Goal: Task Accomplishment & Management: Manage account settings

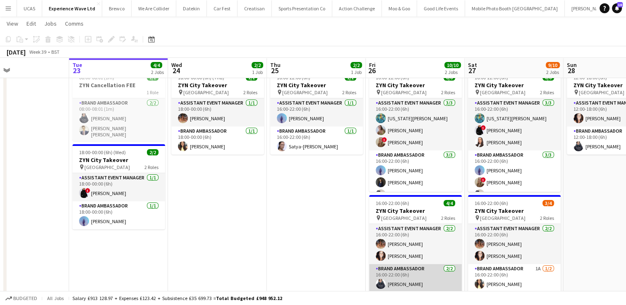
scroll to position [26, 0]
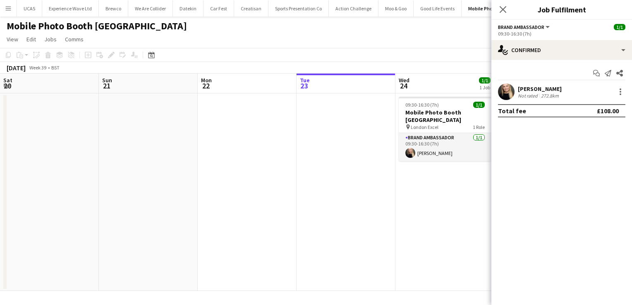
scroll to position [0, 284]
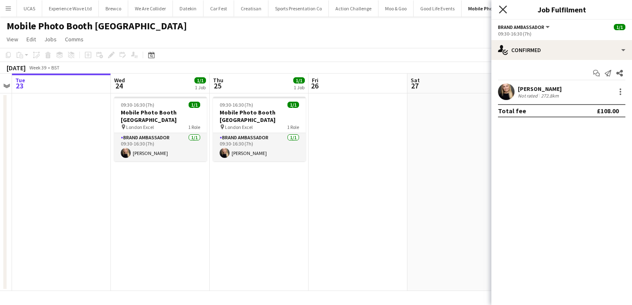
click at [505, 6] on icon "Close pop-in" at bounding box center [503, 9] width 8 height 8
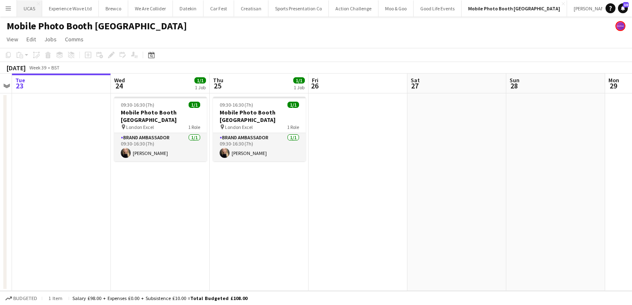
click at [32, 8] on button "UCAS Close" at bounding box center [29, 8] width 25 height 16
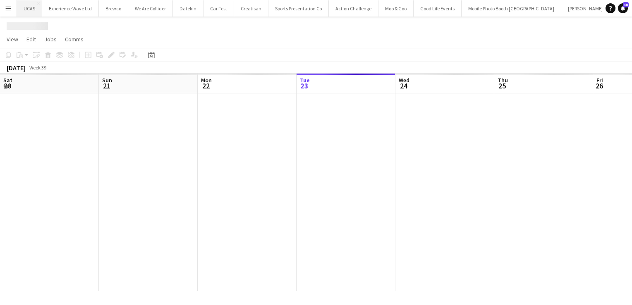
scroll to position [0, 198]
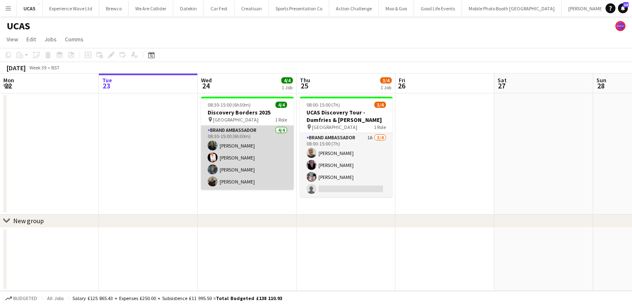
click at [247, 162] on app-card-role "Brand Ambassador 4/4 08:30-15:00 (6h30m) YVONNE CAMPBELL Inger Stevenson Mehree…" at bounding box center [247, 158] width 93 height 64
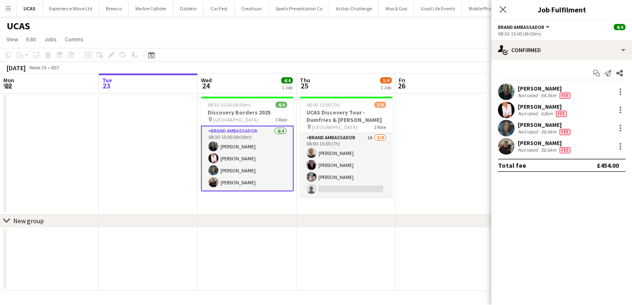
click at [532, 95] on div "Not rated" at bounding box center [529, 95] width 22 height 7
